Goal: Information Seeking & Learning: Compare options

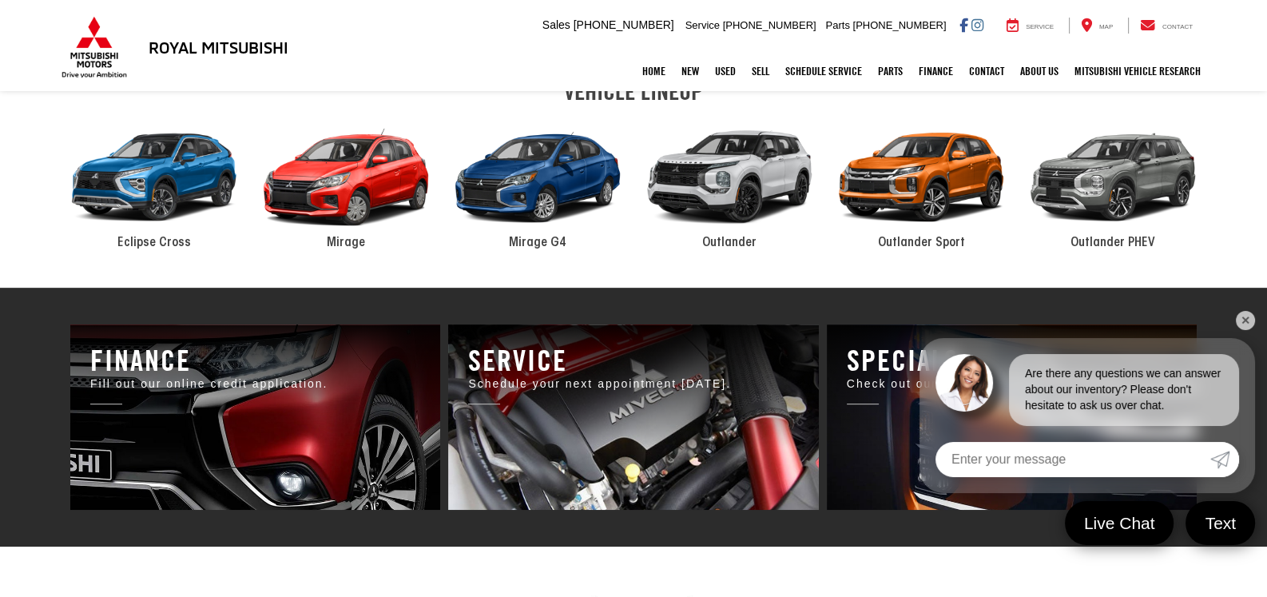
scroll to position [798, 0]
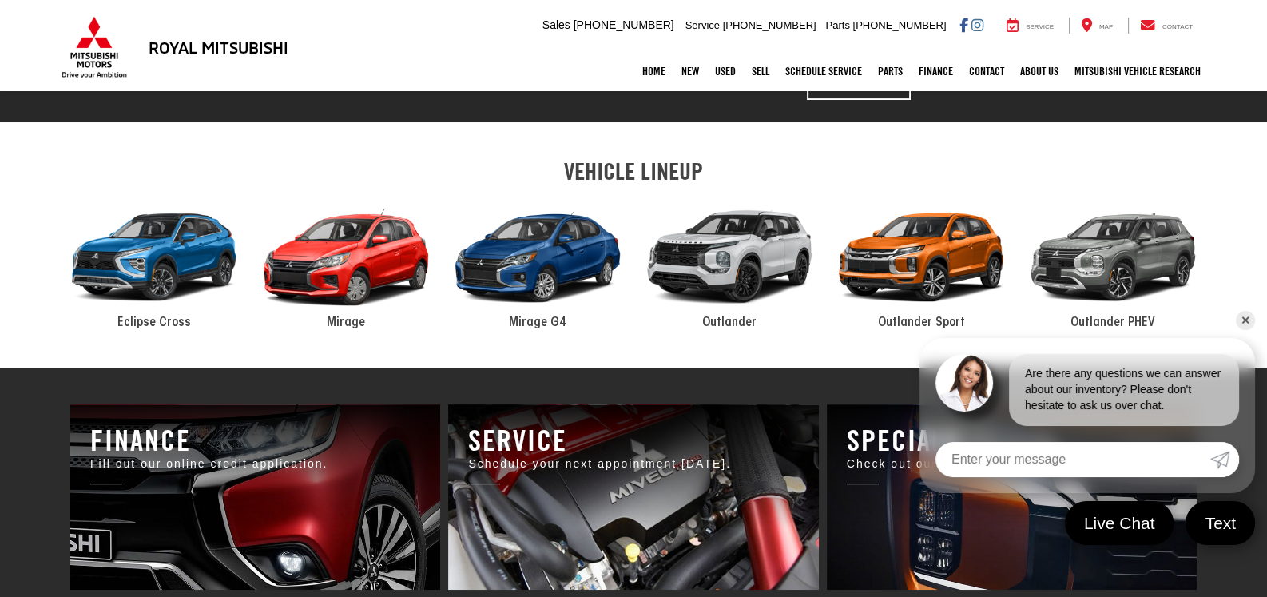
click at [730, 250] on div "2024 Mitsubishi Outlander" at bounding box center [730, 257] width 192 height 129
click at [1242, 316] on link "✕" at bounding box center [1245, 320] width 19 height 19
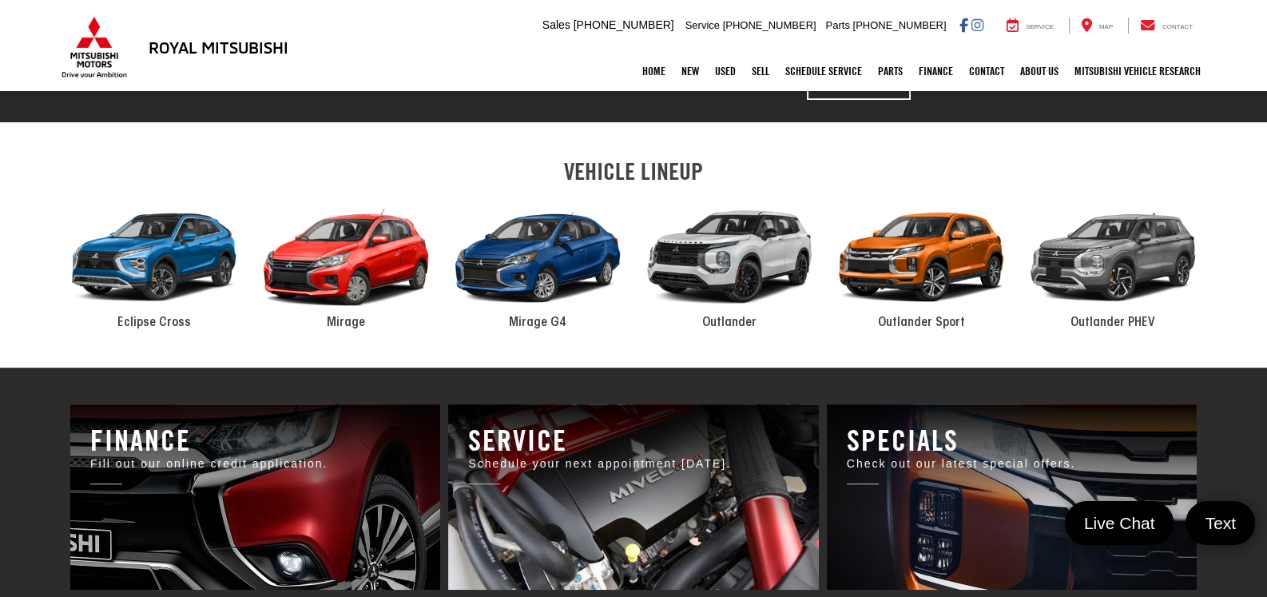
click at [705, 234] on div "2024 Mitsubishi Outlander" at bounding box center [730, 257] width 192 height 129
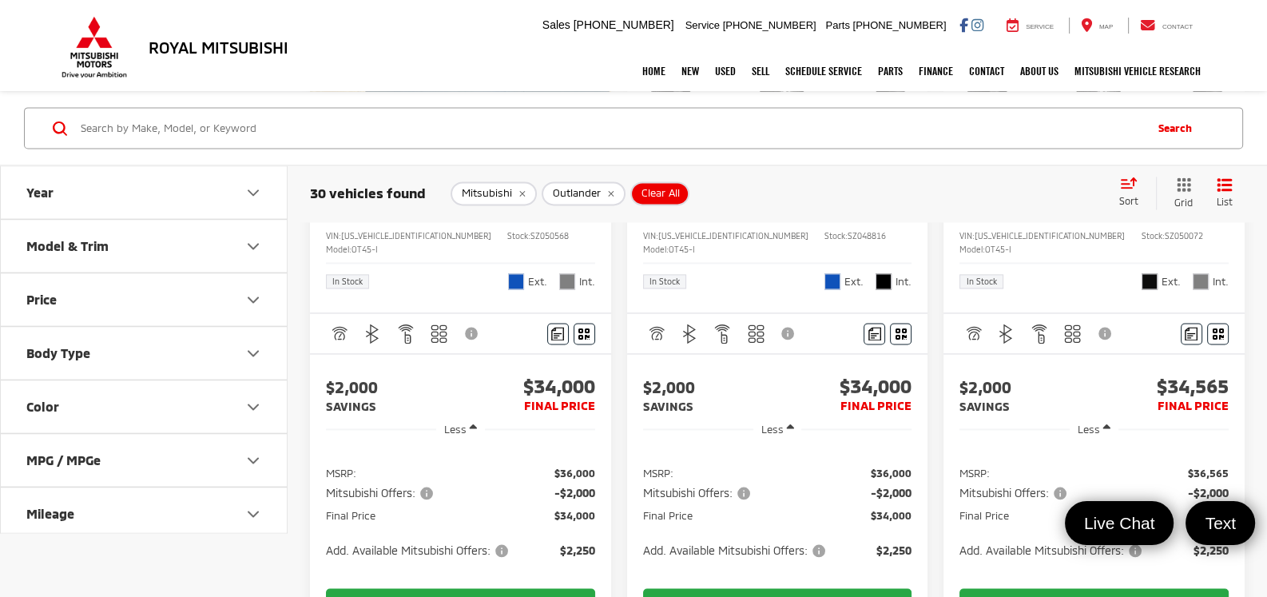
scroll to position [2317, 0]
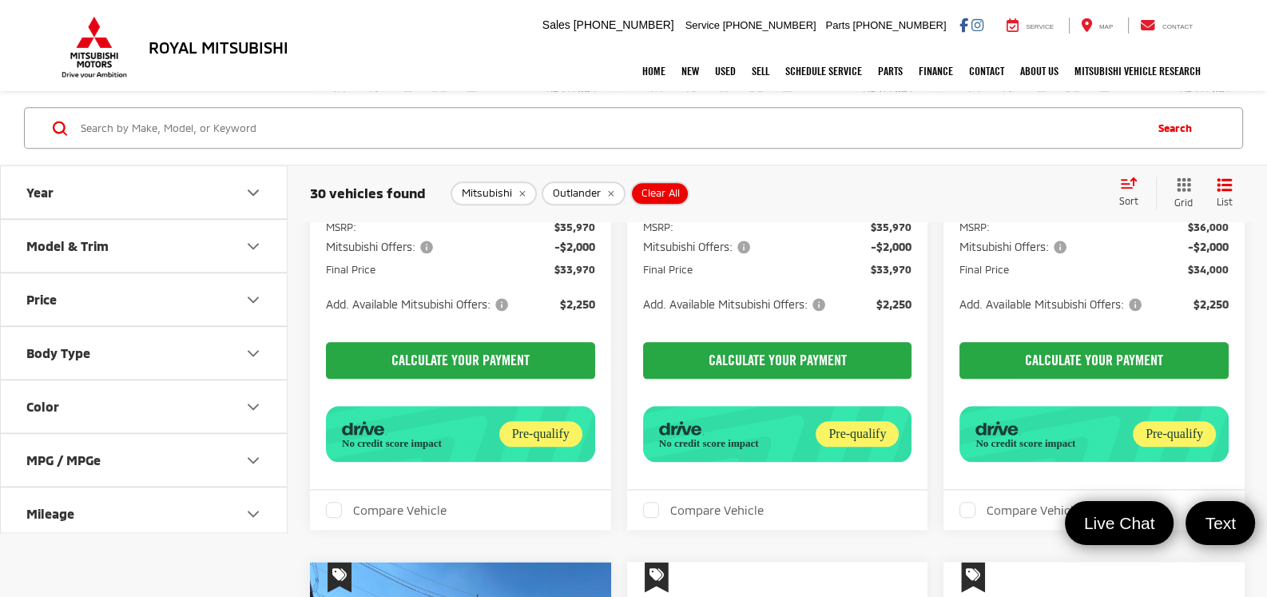
click at [145, 240] on button "Model & Trim" at bounding box center [145, 246] width 288 height 52
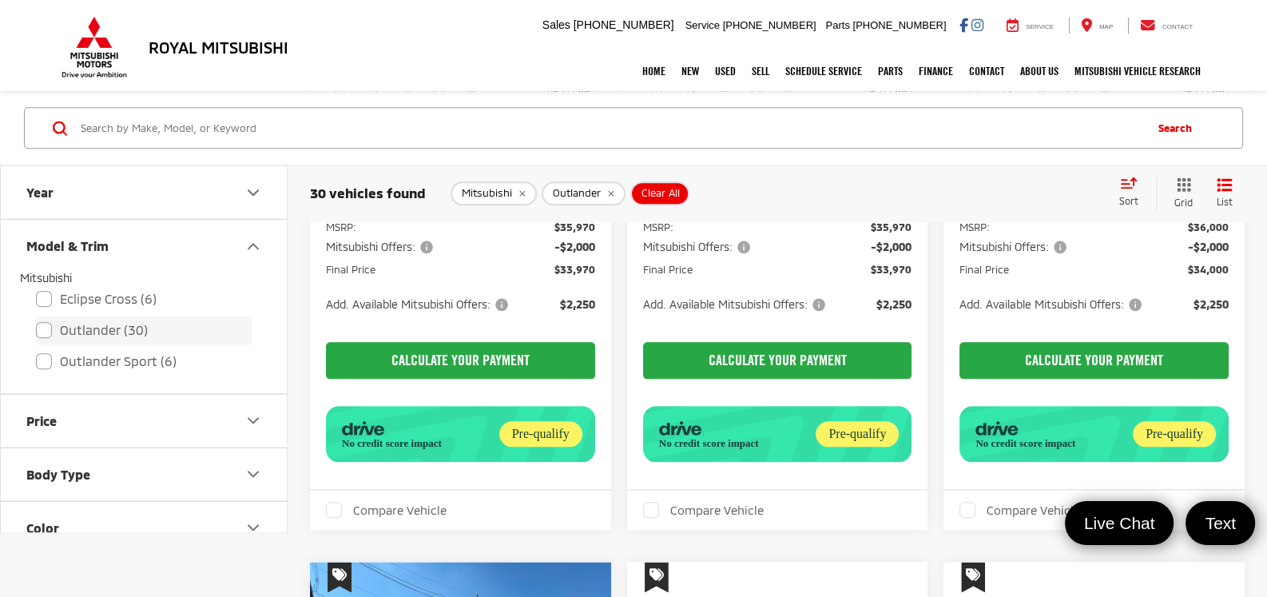
click at [42, 332] on label "Outlander (30)" at bounding box center [144, 330] width 216 height 28
click at [37, 320] on input "Outlander (30)" at bounding box center [36, 320] width 1 height 1
checkbox input "true"
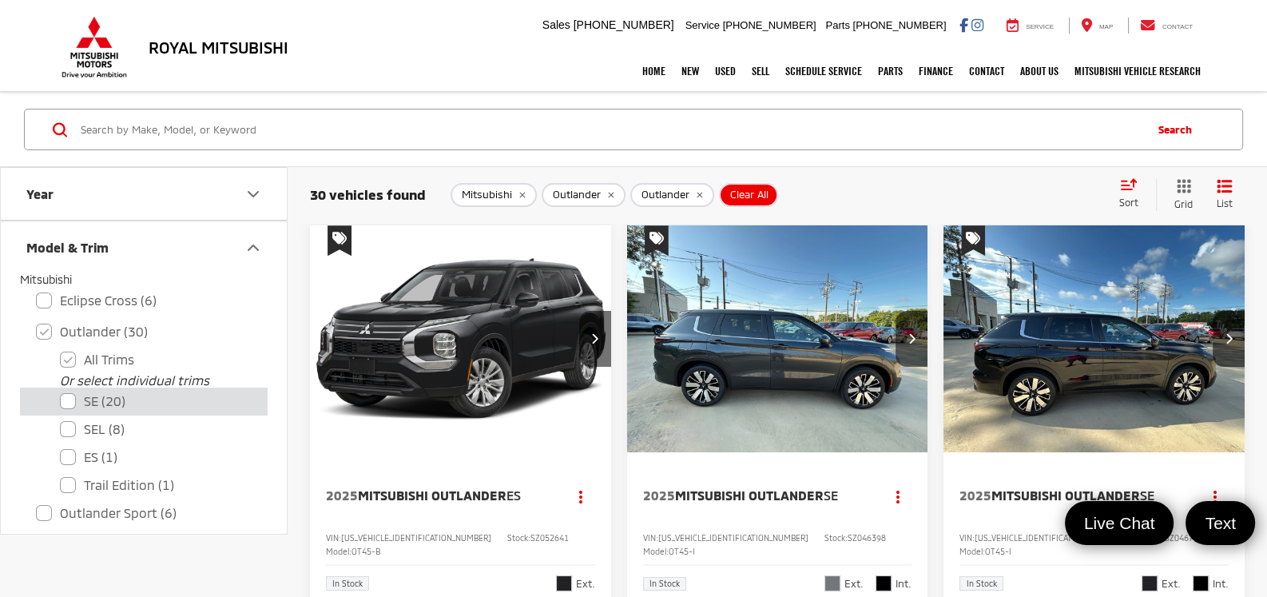
click at [77, 399] on label "SE (20)" at bounding box center [156, 401] width 192 height 28
click at [61, 391] on input "SE (20)" at bounding box center [60, 391] width 1 height 1
checkbox input "true"
checkbox input "false"
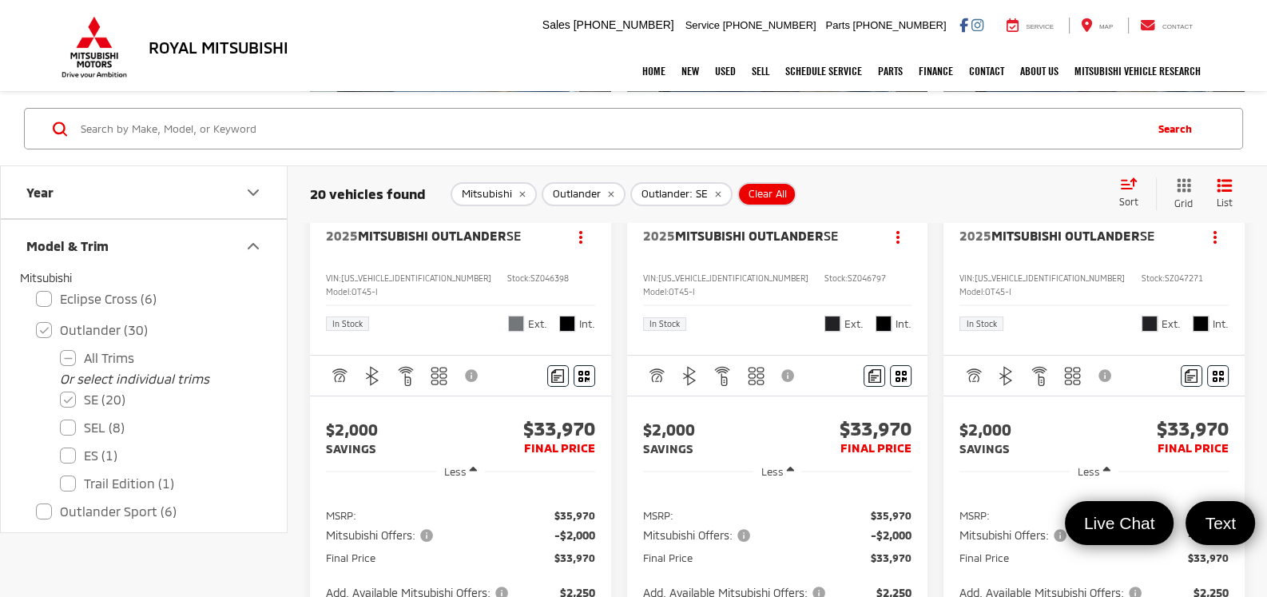
scroll to position [320, 0]
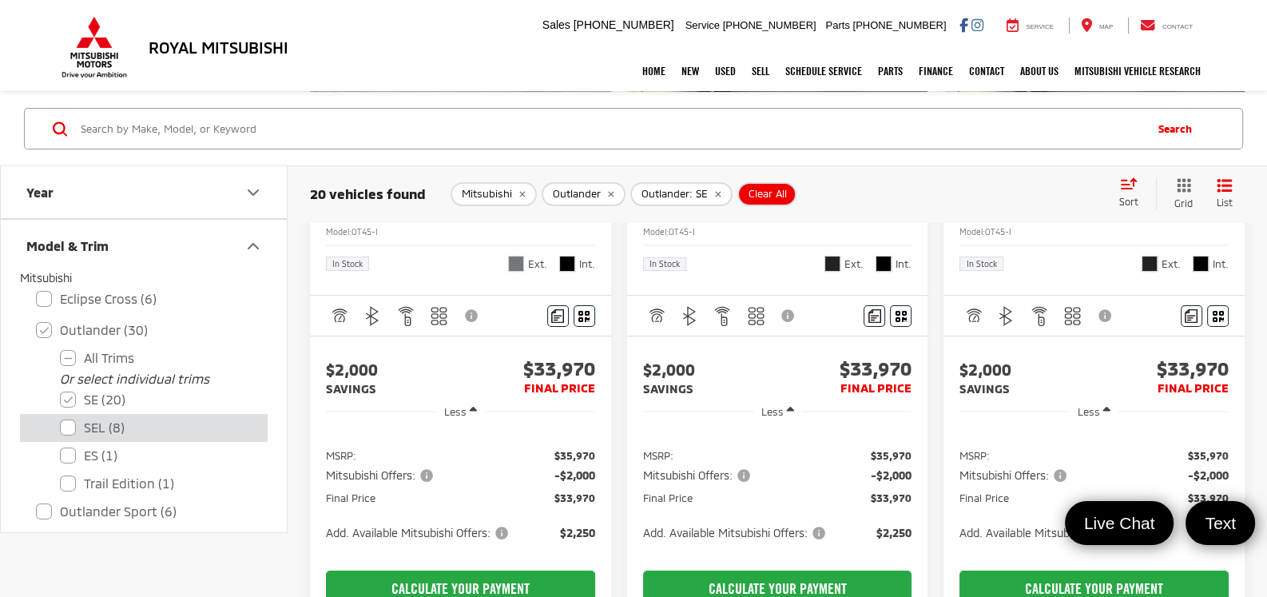
click at [89, 419] on label "SEL (8)" at bounding box center [156, 428] width 192 height 28
click at [61, 418] on input "SEL (8)" at bounding box center [60, 417] width 1 height 1
checkbox input "true"
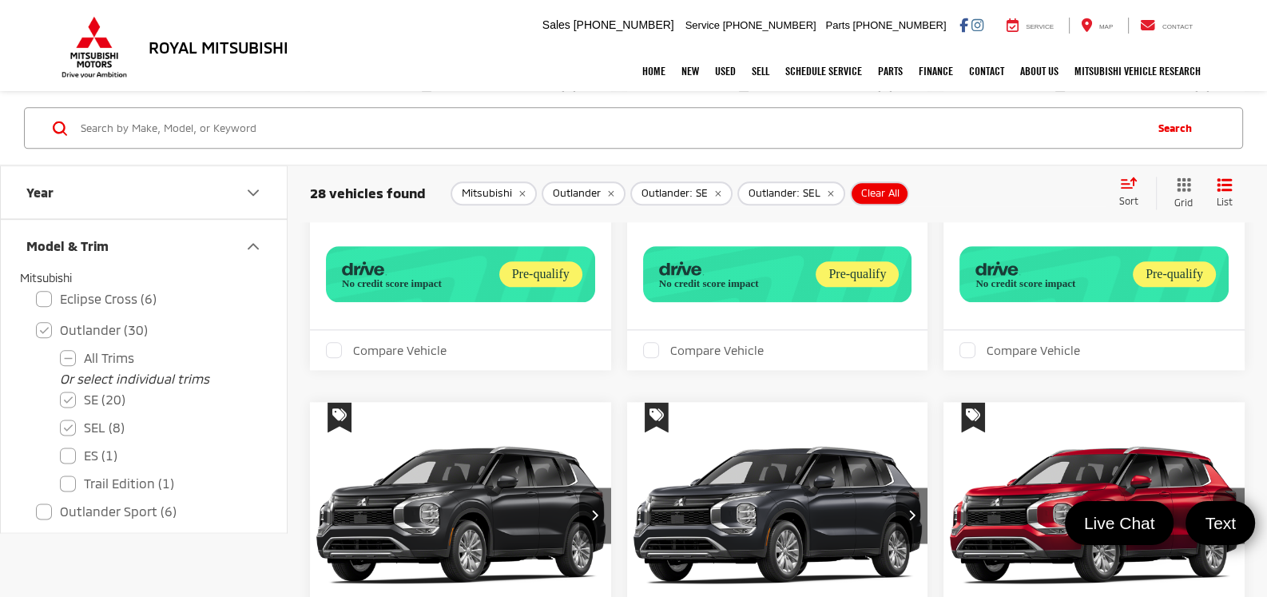
scroll to position [2876, 0]
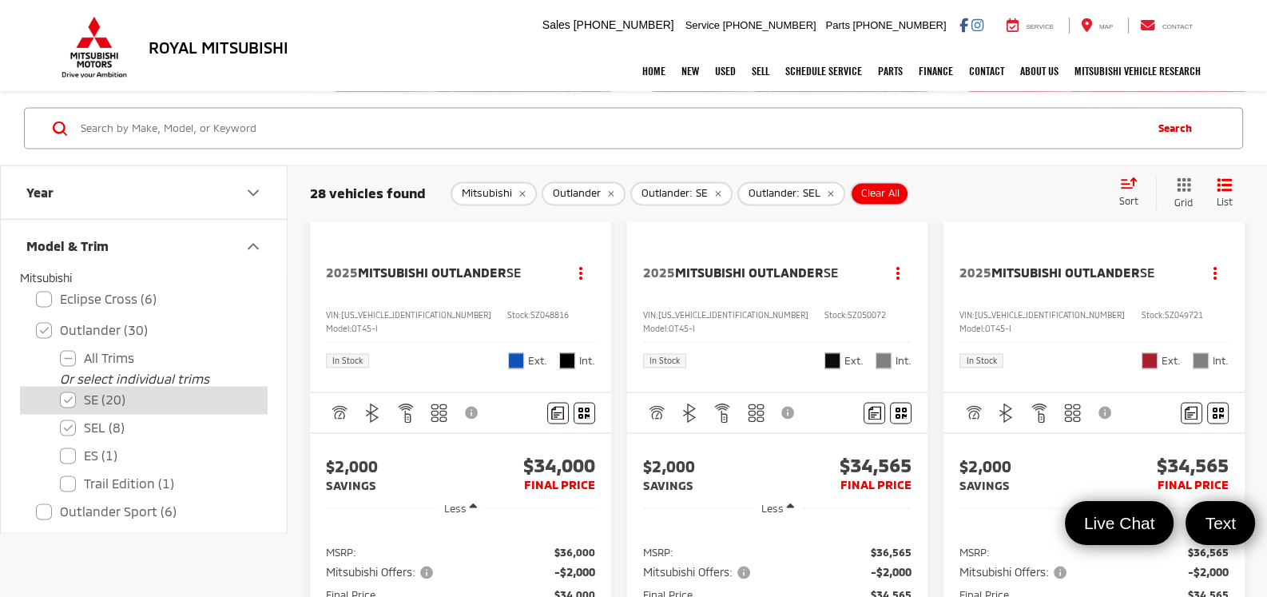
click at [77, 407] on label "SE (20)" at bounding box center [156, 400] width 192 height 28
click at [61, 390] on input "SE (20)" at bounding box center [60, 389] width 1 height 1
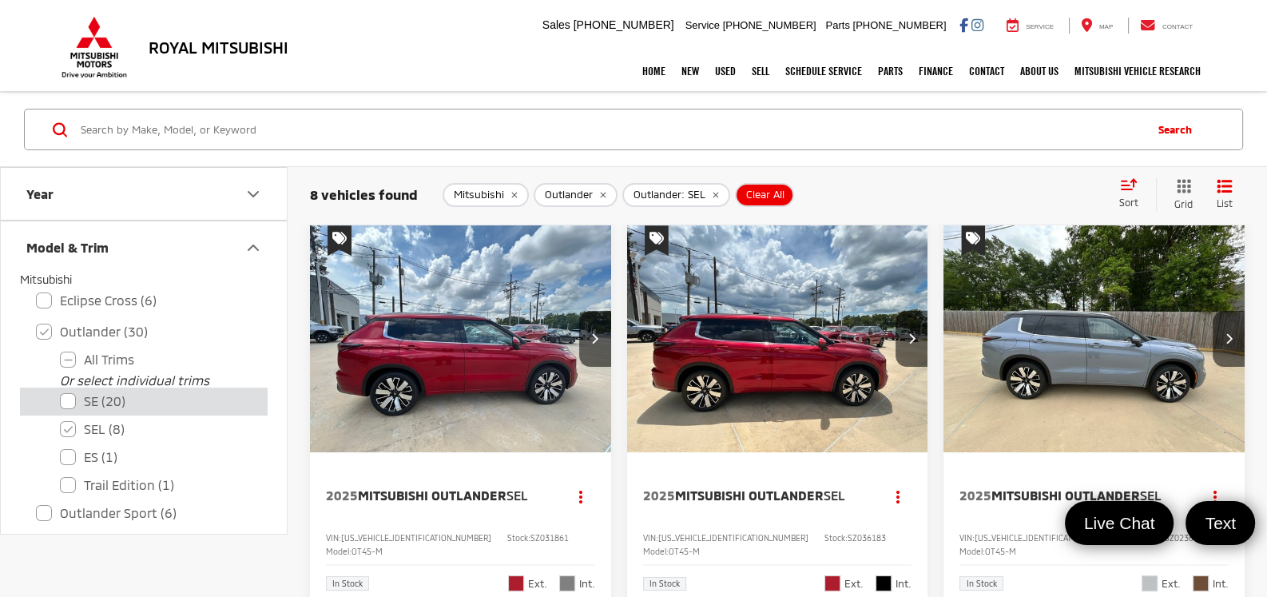
click at [74, 397] on label "SE (20)" at bounding box center [156, 401] width 192 height 28
click at [61, 391] on input "SE (20)" at bounding box center [60, 391] width 1 height 1
checkbox input "true"
